Goal: Task Accomplishment & Management: Manage account settings

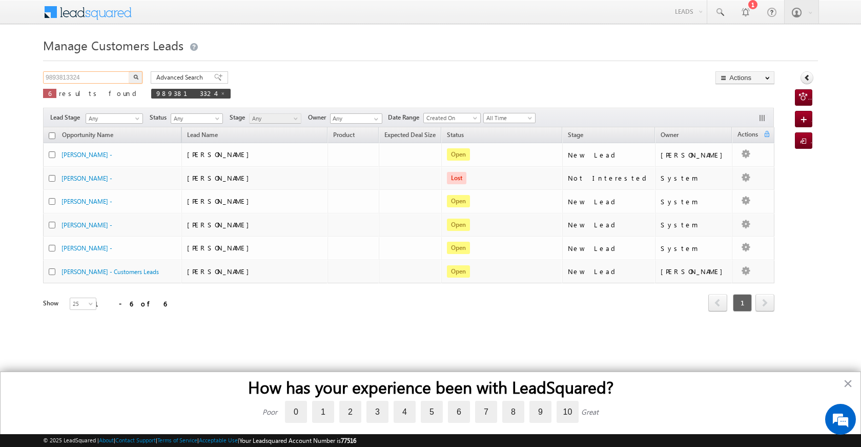
drag, startPoint x: 101, startPoint y: 79, endPoint x: 10, endPoint y: 74, distance: 90.4
click at [10, 74] on body "Menu [PERSON_NAME] [PERSON_NAME] a2@ks erve." at bounding box center [430, 169] width 861 height 339
paste input "972755"
type input "972755"
click at [133, 76] on img "button" at bounding box center [135, 76] width 5 height 5
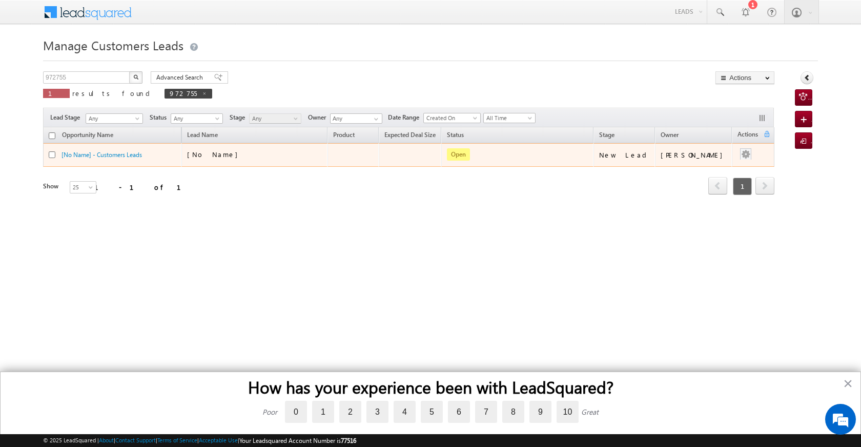
click at [738, 154] on div at bounding box center [746, 154] width 16 height 13
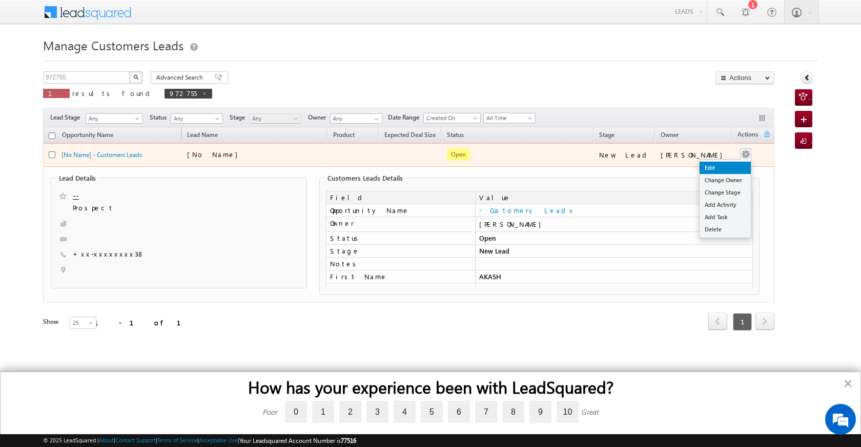
click at [718, 166] on link "Edit" at bounding box center [725, 168] width 51 height 12
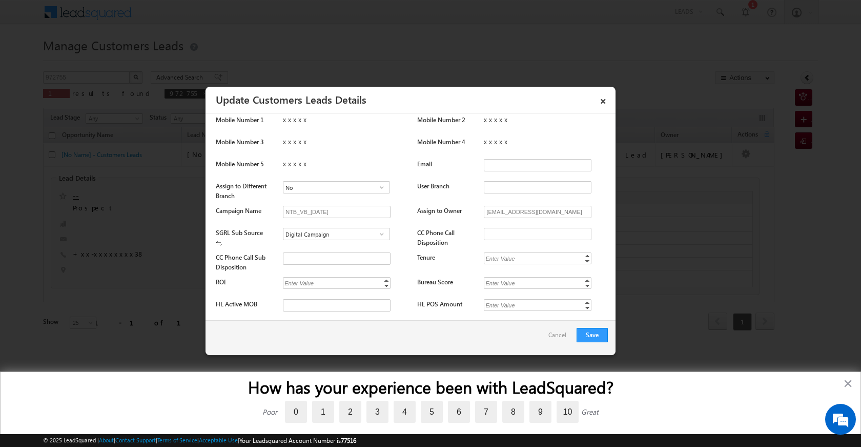
scroll to position [454, 0]
click at [286, 161] on div "xxxxx" at bounding box center [345, 165] width 124 height 14
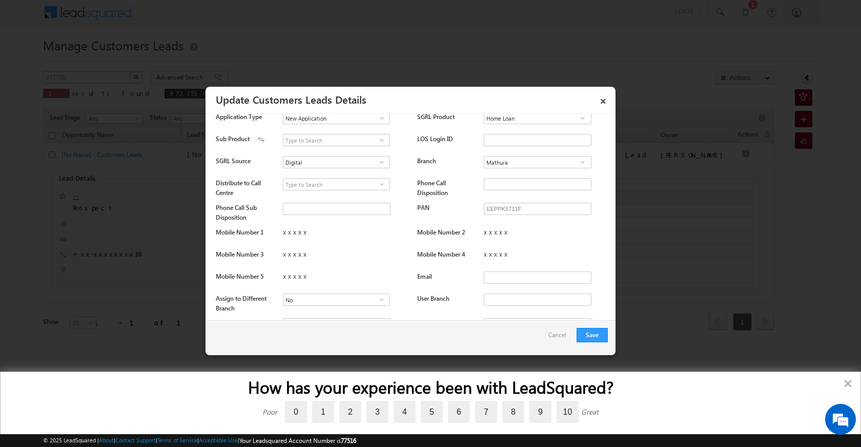
scroll to position [359, 0]
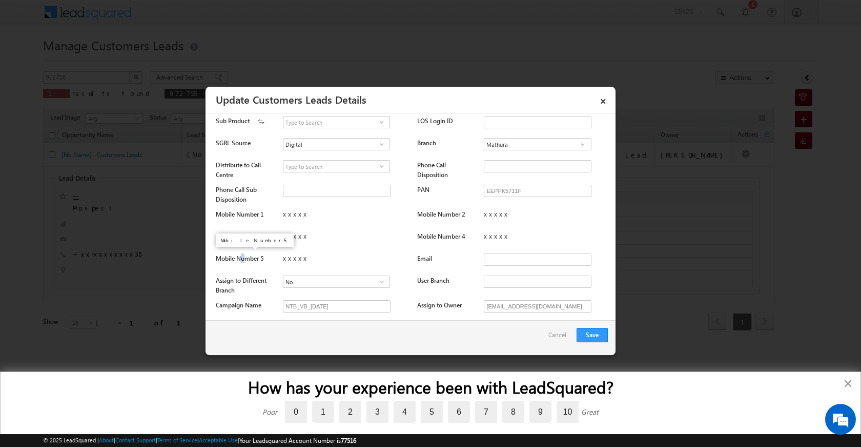
drag, startPoint x: 245, startPoint y: 254, endPoint x: 256, endPoint y: 254, distance: 11.3
click at [245, 254] on label "Mobile Number 5" at bounding box center [240, 258] width 48 height 8
click at [288, 257] on div "xxxxx" at bounding box center [345, 260] width 124 height 14
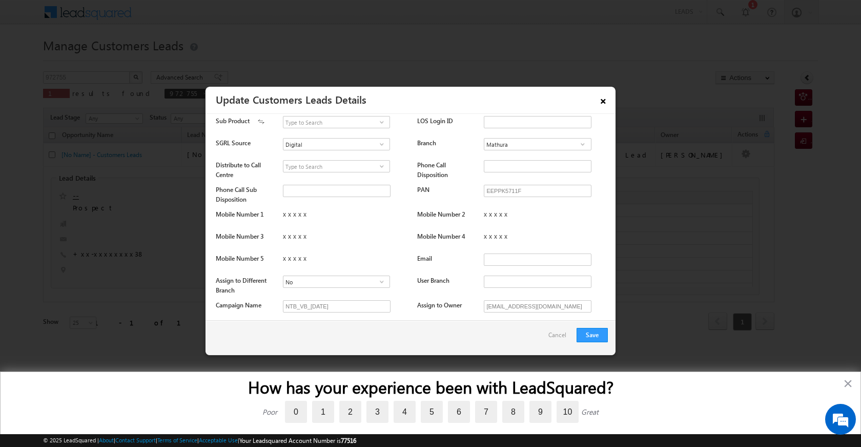
click at [605, 102] on link "×" at bounding box center [603, 99] width 17 height 18
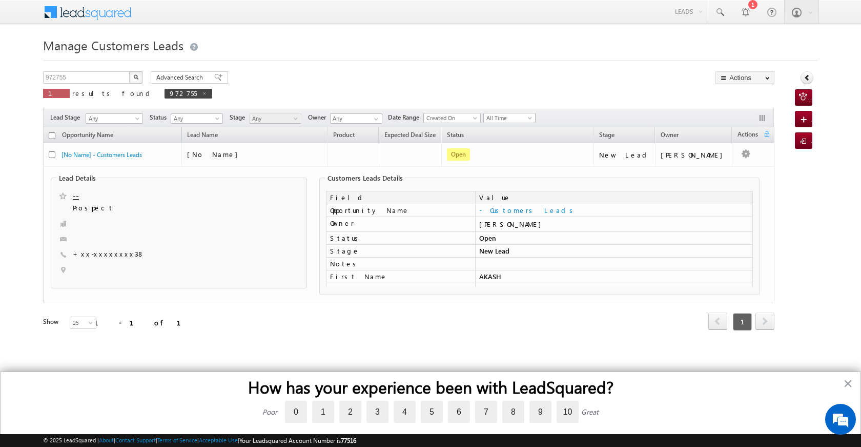
click at [89, 252] on span "+xx-xxxxxxxx38" at bounding box center [109, 254] width 72 height 10
click at [90, 252] on span "+xx-xxxxxxxx38" at bounding box center [109, 254] width 72 height 10
